Goal: Information Seeking & Learning: Learn about a topic

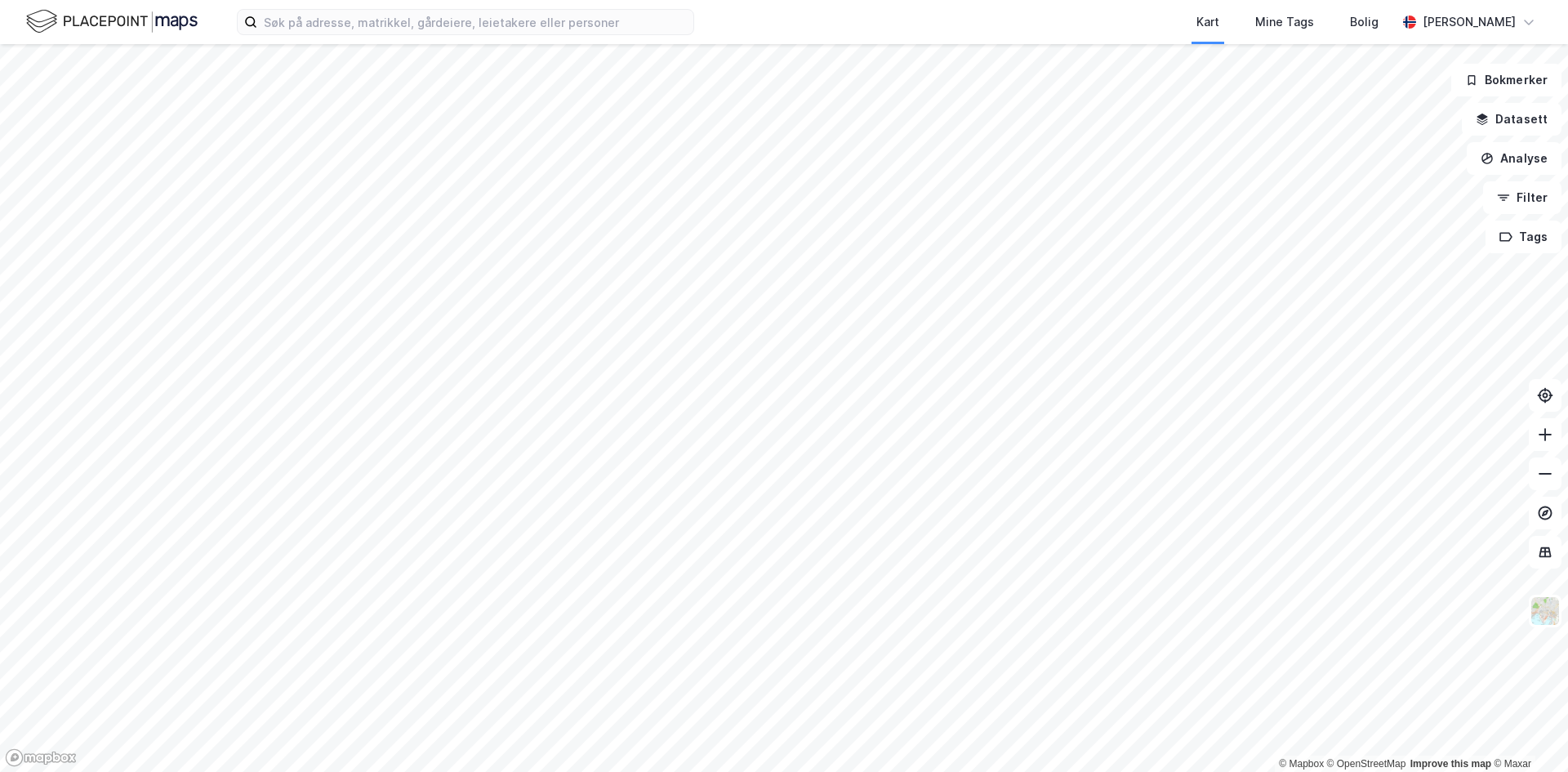
click at [733, 771] on html "Kart Mine Tags Bolig [PERSON_NAME] © Mapbox © OpenStreetMap Improve this map © …" at bounding box center [784, 386] width 1568 height 772
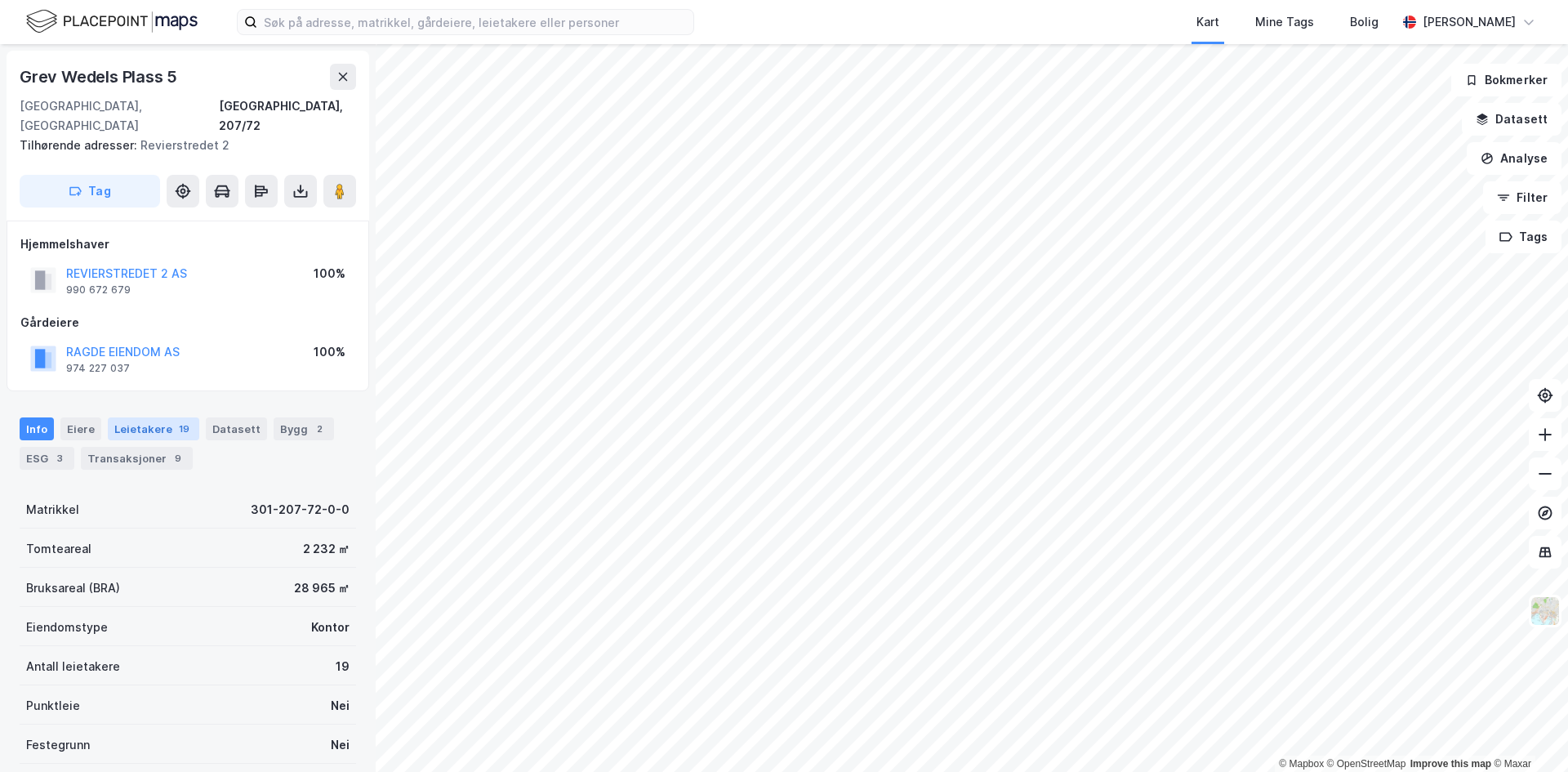
click at [144, 417] on div "Leietakere 19" at bounding box center [154, 428] width 92 height 23
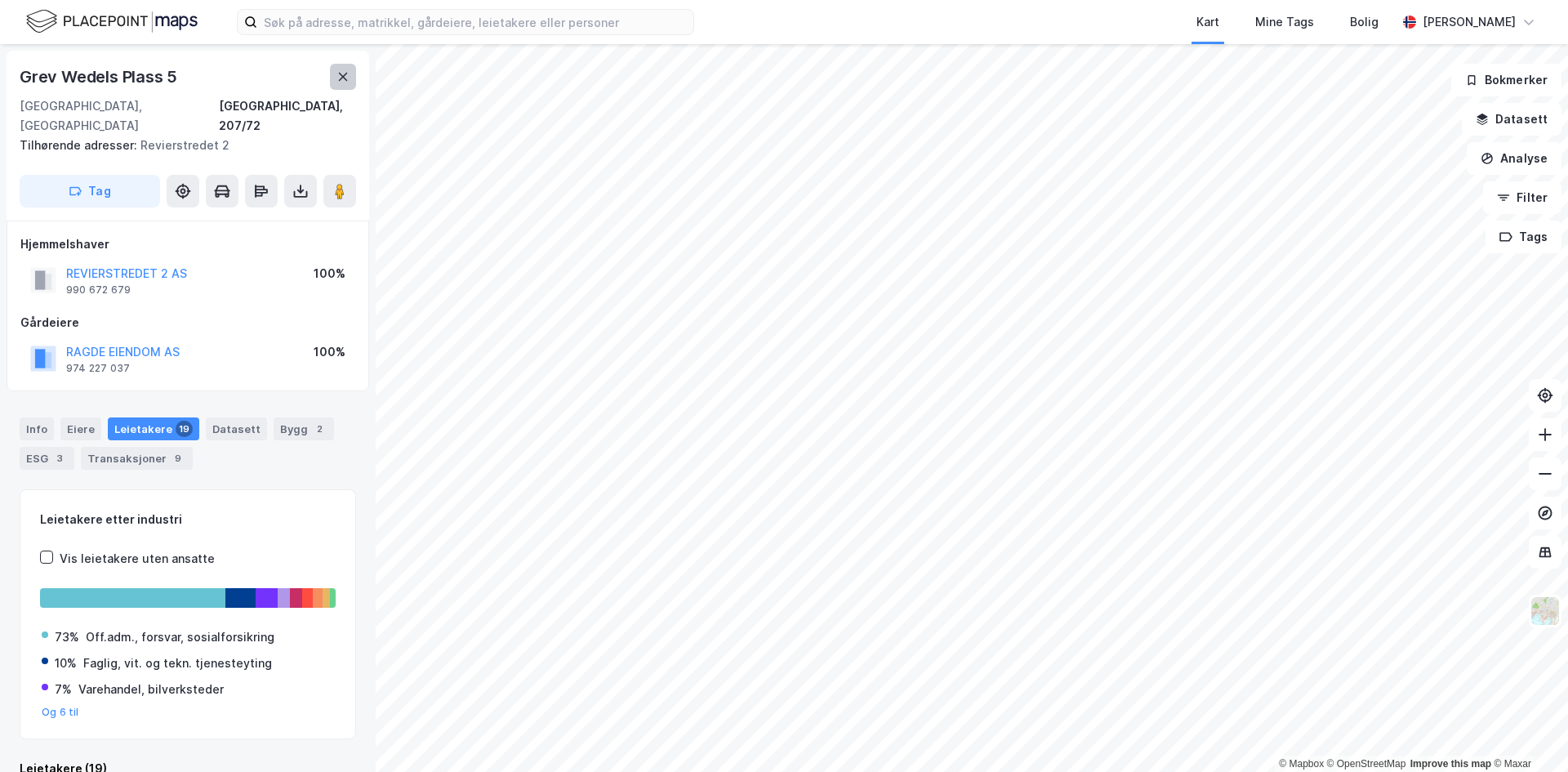
click at [336, 79] on button at bounding box center [342, 76] width 26 height 26
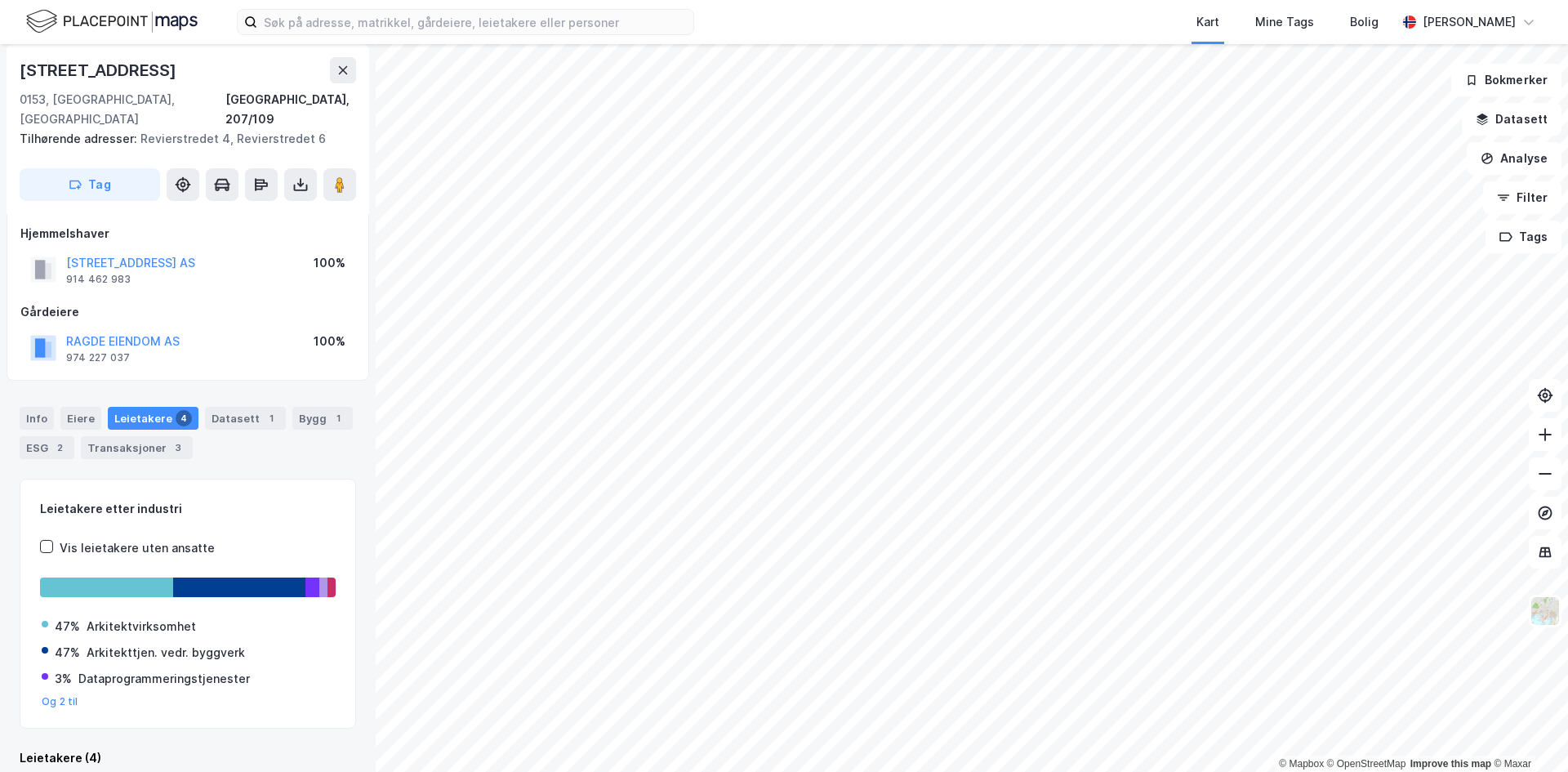
scroll to position [11, 0]
click at [351, 63] on button at bounding box center [342, 70] width 26 height 26
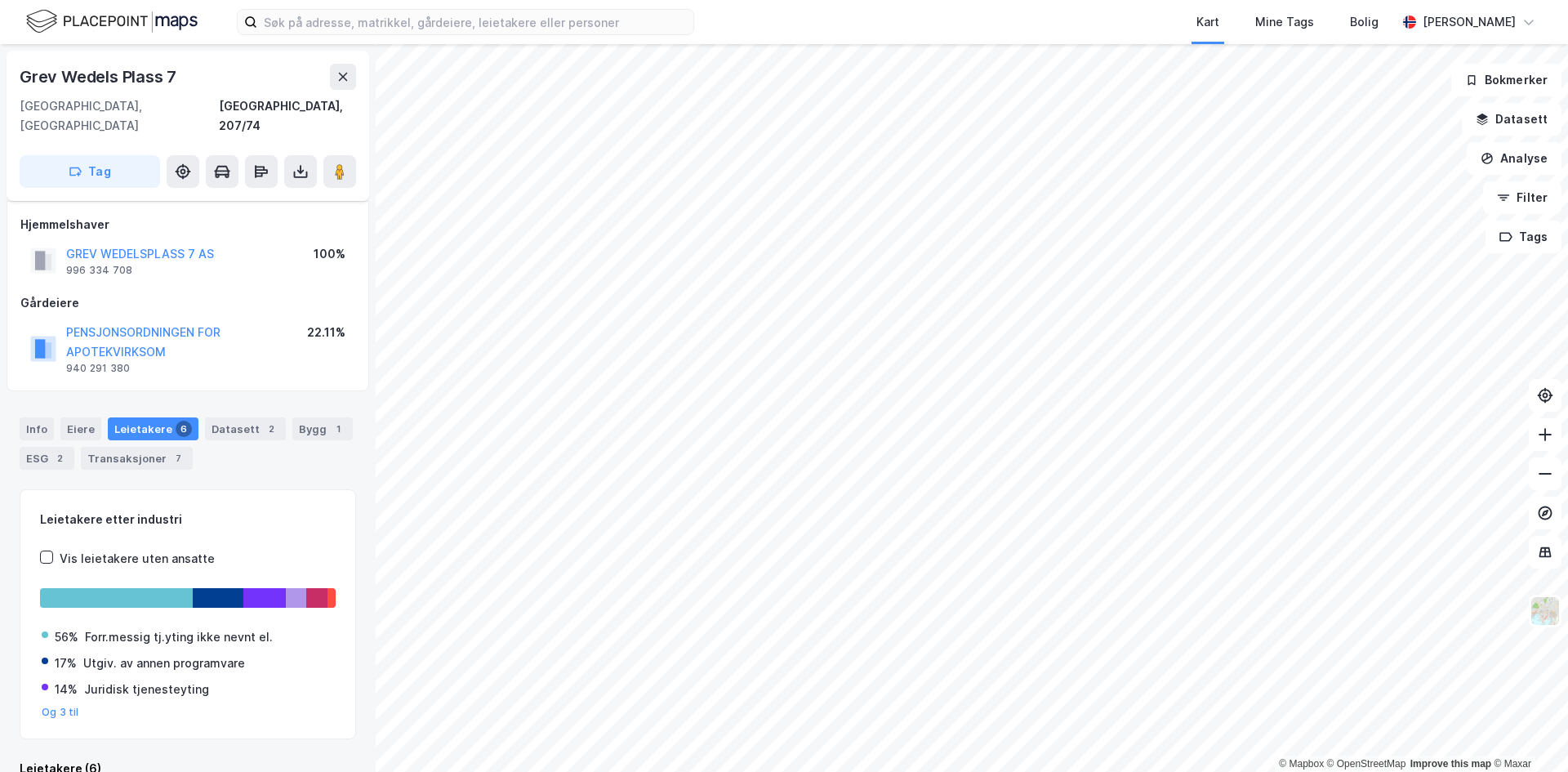
scroll to position [11, 0]
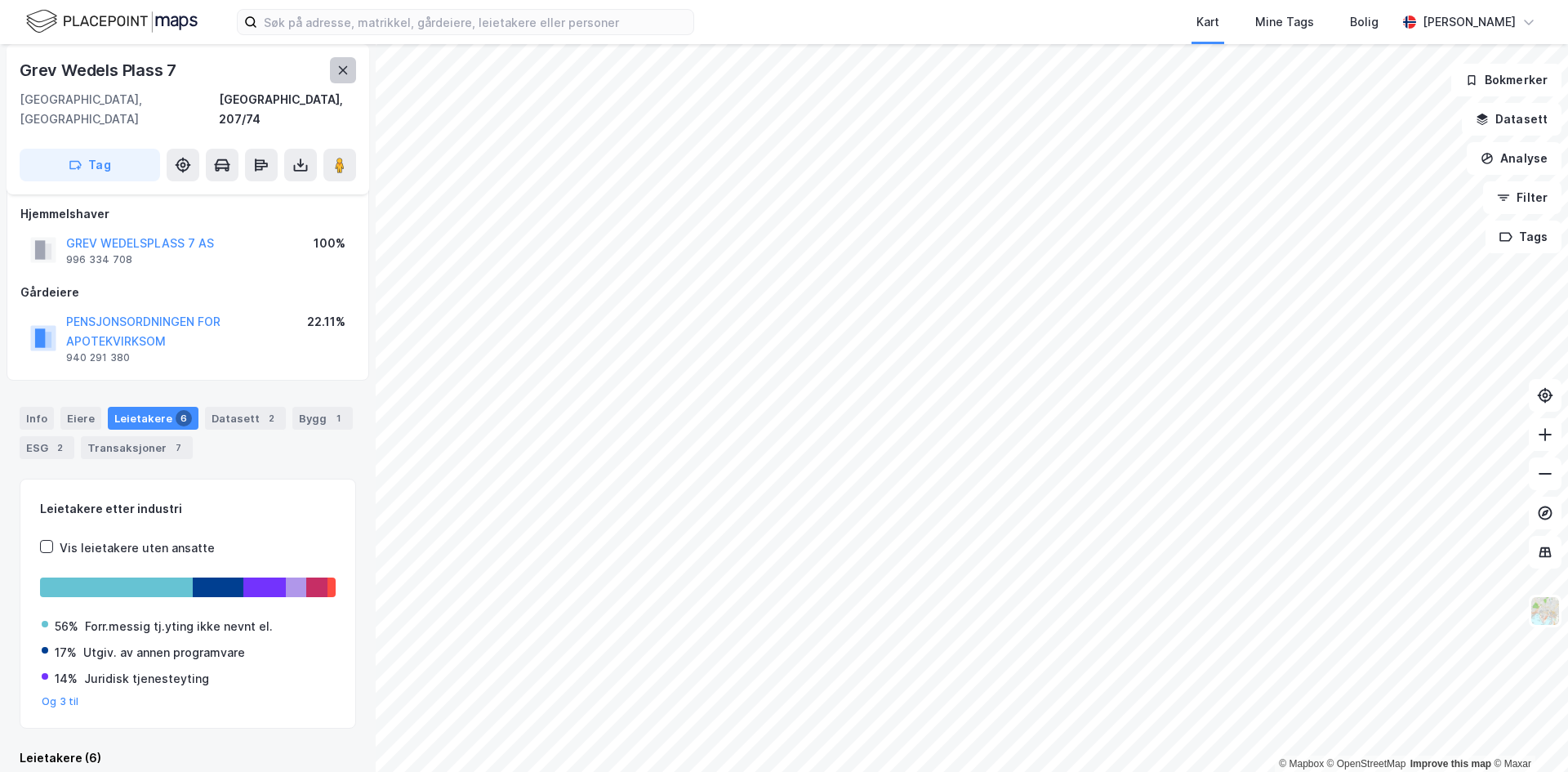
click at [341, 71] on icon at bounding box center [343, 70] width 9 height 8
